Goal: Navigation & Orientation: Find specific page/section

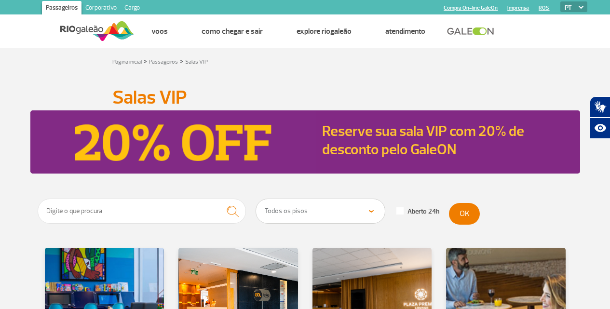
click at [122, 30] on img at bounding box center [97, 31] width 74 height 24
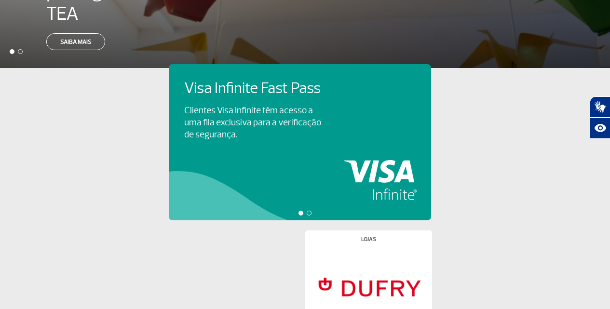
scroll to position [386, 0]
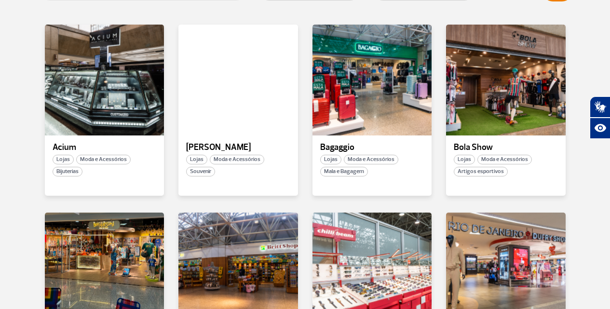
scroll to position [289, 0]
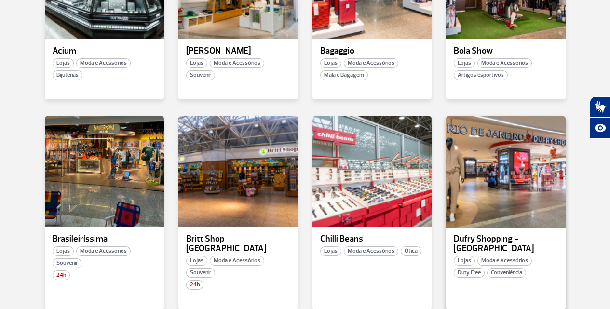
click at [516, 209] on div at bounding box center [505, 171] width 121 height 113
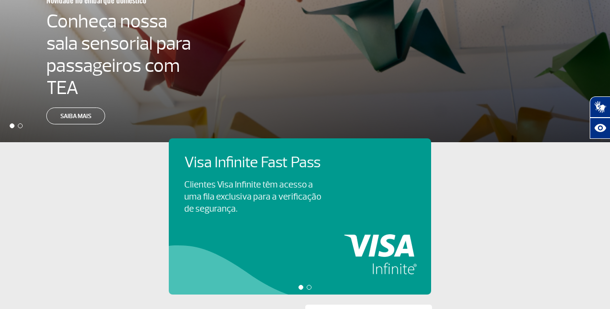
scroll to position [175, 0]
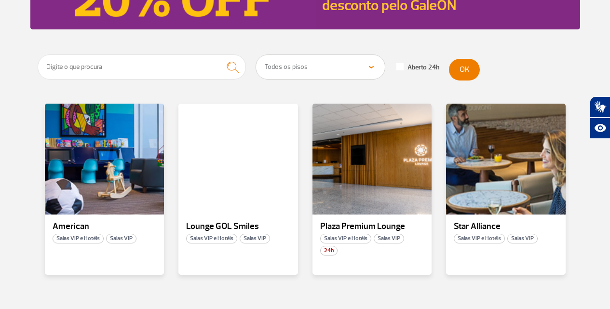
scroll to position [145, 0]
